Goal: Transaction & Acquisition: Purchase product/service

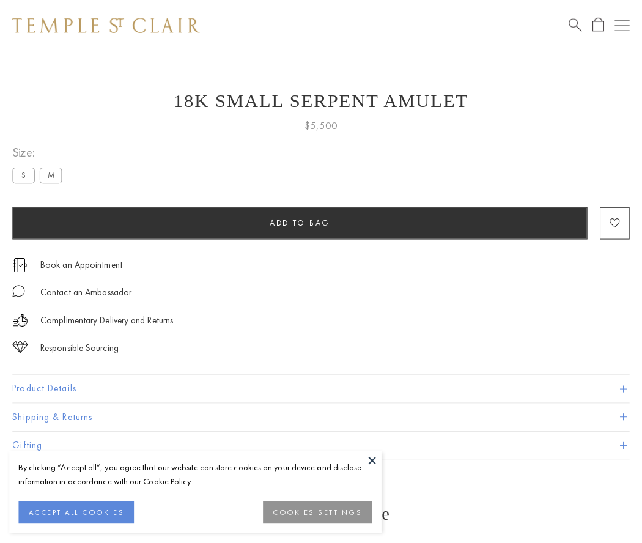
scroll to position [1, 0]
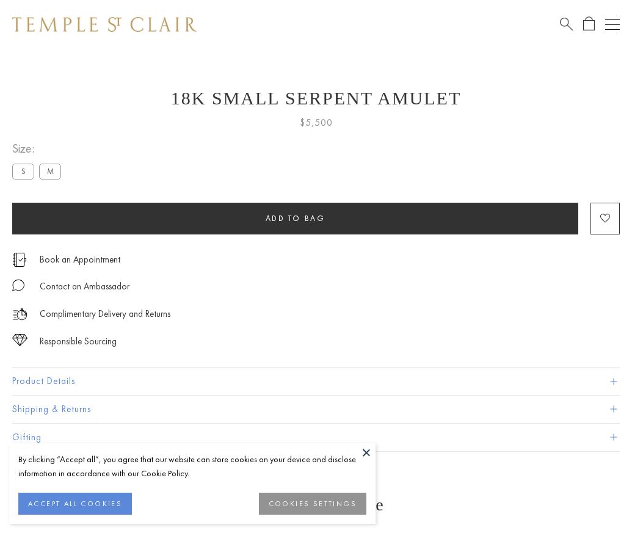
click at [295, 218] on span "Add to bag" at bounding box center [296, 218] width 60 height 10
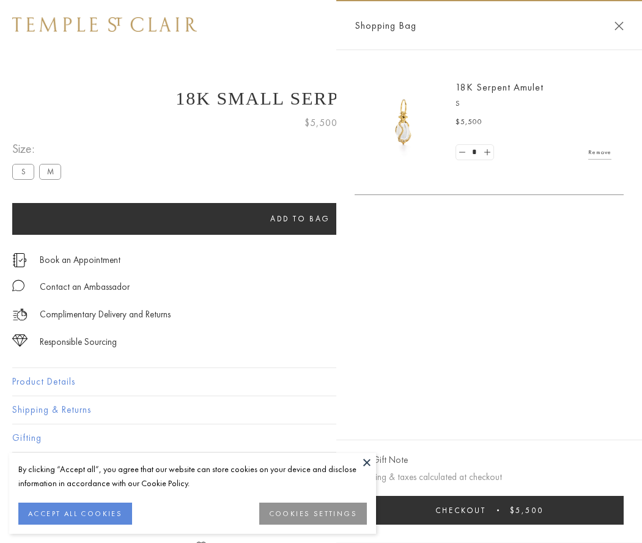
click at [489, 510] on button "Checkout $5,500" at bounding box center [488, 510] width 269 height 29
